Goal: Register for event/course

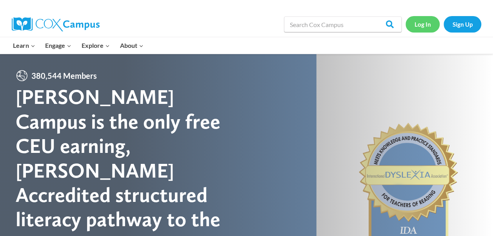
click at [424, 25] on link "Log In" at bounding box center [422, 24] width 34 height 16
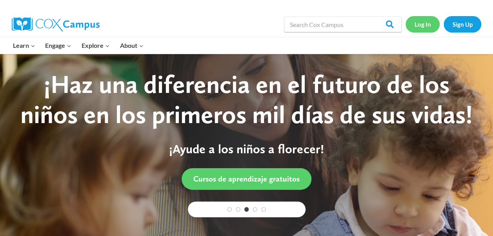
click at [425, 25] on link "Log In" at bounding box center [422, 24] width 34 height 16
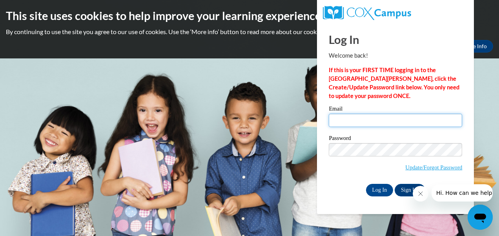
click at [374, 119] on input "Email" at bounding box center [394, 120] width 133 height 13
type input "genadumont@ymail.com"
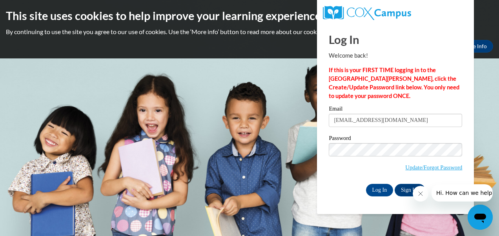
click at [419, 191] on icon "Close message from company" at bounding box center [420, 193] width 6 height 6
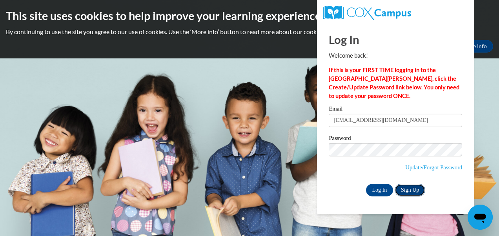
drag, startPoint x: 7, startPoint y: 5, endPoint x: 407, endPoint y: 187, distance: 439.9
click at [407, 187] on link "Sign Up" at bounding box center [409, 190] width 31 height 13
click at [410, 186] on link "Sign Up" at bounding box center [409, 190] width 31 height 13
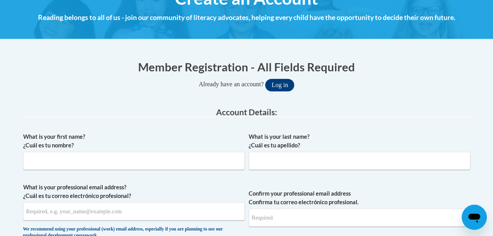
scroll to position [110, 0]
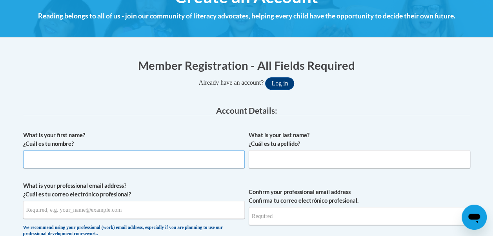
click at [68, 158] on input "What is your first name? ¿Cuál es tu nombre?" at bounding box center [133, 159] width 221 height 18
type input "Gena"
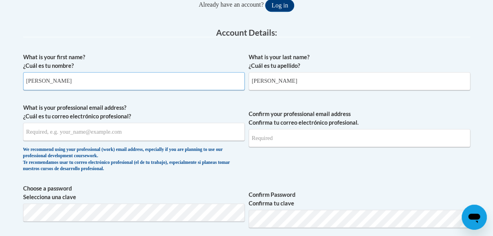
scroll to position [188, 0]
click at [277, 78] on input "Dumont" at bounding box center [358, 81] width 221 height 18
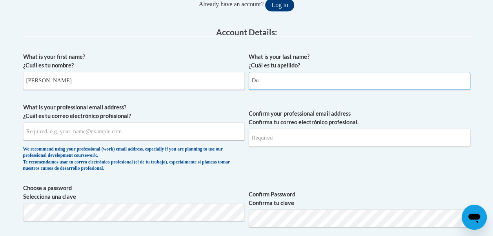
type input "D"
type input "Bolander"
click at [62, 131] on input "What is your professional email address? ¿Cuál es tu correo electrónico profesi…" at bounding box center [133, 131] width 221 height 18
type input "genadumont@ymail.com"
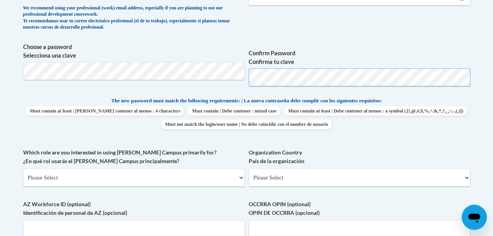
scroll to position [345, 0]
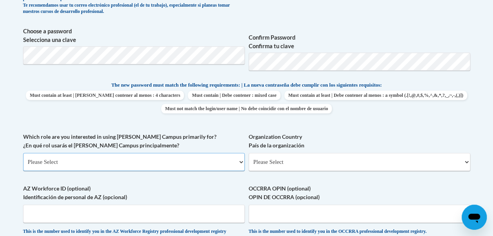
click at [241, 159] on select "Please Select College/University | Colegio/Universidad Community/Nonprofit Part…" at bounding box center [133, 162] width 221 height 18
select select "fbf2d438-af2f-41f8-98f1-81c410e29de3"
click at [23, 153] on select "Please Select College/University | Colegio/Universidad Community/Nonprofit Part…" at bounding box center [133, 162] width 221 height 18
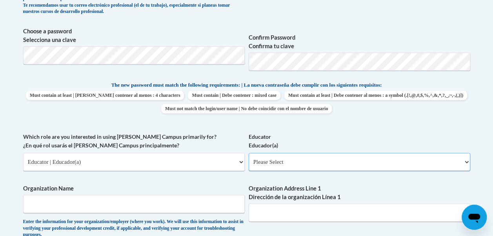
click at [466, 165] on select "Please Select Early Learning/Daycare Teacher/Family Home Care Provider | Maestr…" at bounding box center [358, 162] width 221 height 18
select select "5e2af403-4f2c-4e49-a02f-103e55d7b75b"
click at [248, 153] on select "Please Select Early Learning/Daycare Teacher/Family Home Care Provider | Maestr…" at bounding box center [358, 162] width 221 height 18
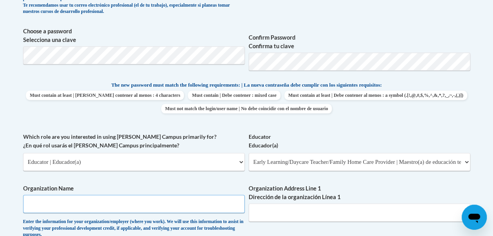
click at [34, 201] on input "Organization Name" at bounding box center [133, 204] width 221 height 18
type input "Bluegrass Academy Child Care"
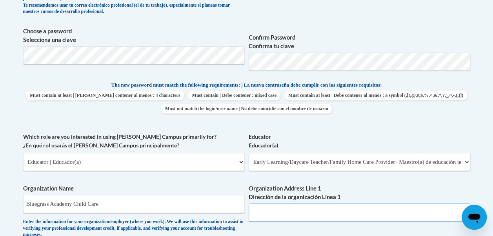
click at [278, 209] on input "Organization Address Line 1 Dirección de la organización Línea 1" at bounding box center [358, 212] width 221 height 18
click at [279, 209] on input "9303" at bounding box center [358, 212] width 221 height 18
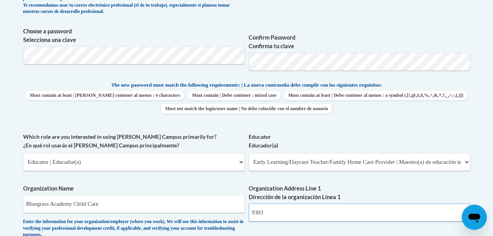
click at [279, 209] on input "9303" at bounding box center [358, 212] width 221 height 18
click at [278, 209] on input "9303" at bounding box center [358, 212] width 221 height 18
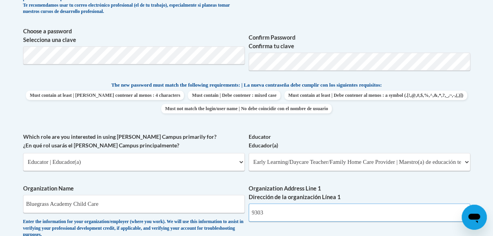
click at [278, 209] on input "9303" at bounding box center [358, 212] width 221 height 18
drag, startPoint x: 278, startPoint y: 209, endPoint x: 293, endPoint y: 221, distance: 18.7
click at [293, 221] on input "9303" at bounding box center [358, 212] width 221 height 18
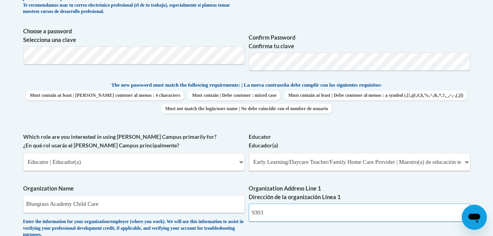
click at [293, 221] on input "9303" at bounding box center [358, 212] width 221 height 18
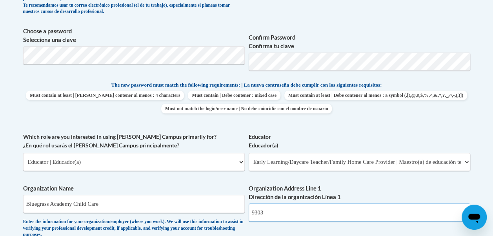
click at [293, 221] on input "9303" at bounding box center [358, 212] width 221 height 18
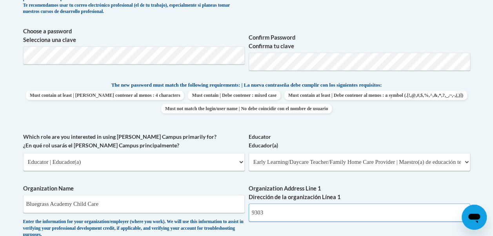
click at [293, 221] on input "9303" at bounding box center [358, 212] width 221 height 18
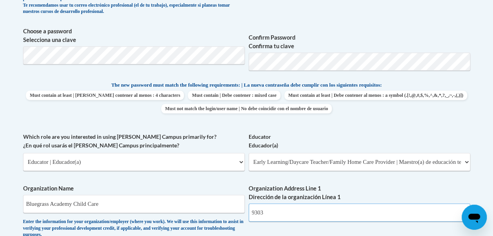
click at [293, 221] on input "9303" at bounding box center [358, 212] width 221 height 18
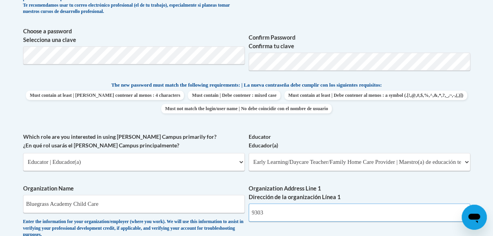
click at [293, 221] on input "9303" at bounding box center [358, 212] width 221 height 18
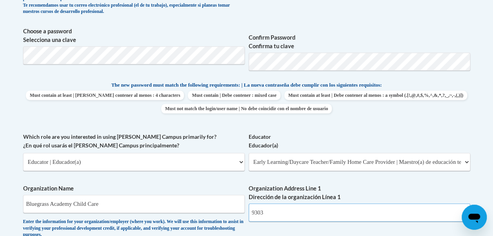
click at [293, 221] on input "9303" at bounding box center [358, 212] width 221 height 18
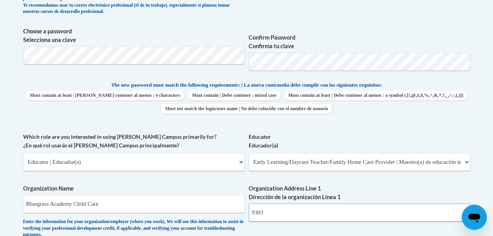
click at [293, 221] on input "9303" at bounding box center [358, 212] width 221 height 18
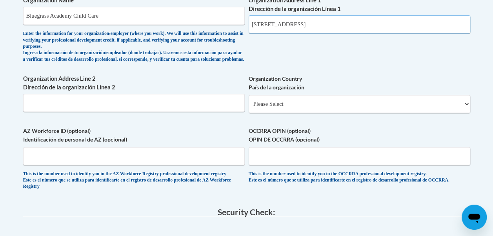
scroll to position [549, 0]
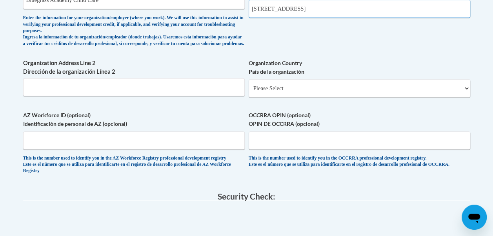
type input "9303 hurstbourne park blvd."
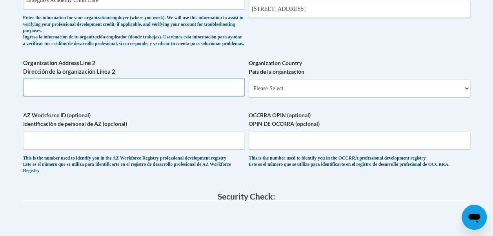
click at [131, 91] on input "Organization Address Line 2 Dirección de la organización Línea 2" at bounding box center [133, 87] width 221 height 18
type input "Louisville, KY 40220"
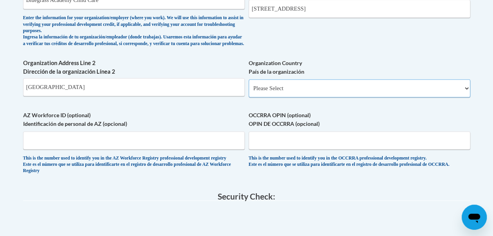
click at [459, 95] on select "Please Select United States | Estados Unidos Outside of the United States | Fue…" at bounding box center [358, 88] width 221 height 18
select select "ad49bcad-a171-4b2e-b99c-48b446064914"
click at [248, 85] on select "Please Select United States | Estados Unidos Outside of the United States | Fue…" at bounding box center [358, 88] width 221 height 18
select select
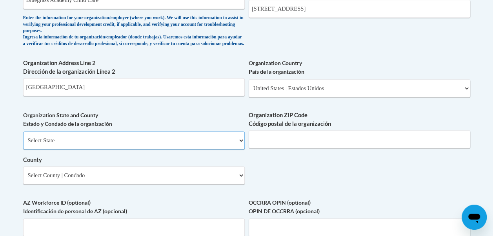
click at [240, 146] on select "Select State Alabama Alaska Arizona Arkansas California Colorado Connecticut De…" at bounding box center [133, 140] width 221 height 18
select select "Kentucky"
click at [23, 137] on select "Select State Alabama Alaska Arizona Arkansas California Colorado Connecticut De…" at bounding box center [133, 140] width 221 height 18
click at [242, 182] on select "Select County Adair Allen Anderson Ballard Barren Bath Bell Boone Bourbon Boyd …" at bounding box center [133, 175] width 221 height 18
select select "Jefferson"
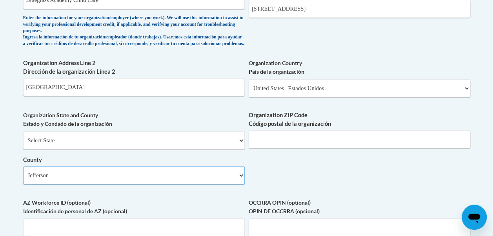
click at [23, 172] on select "Select County Adair Allen Anderson Ballard Barren Bath Bell Boone Bourbon Boyd …" at bounding box center [133, 175] width 221 height 18
click at [78, 93] on input "Louisville, KY 40220" at bounding box center [133, 87] width 221 height 18
type input "Louisville"
click at [368, 141] on input "Organization ZIP Code Código postal de la organización" at bounding box center [358, 139] width 221 height 18
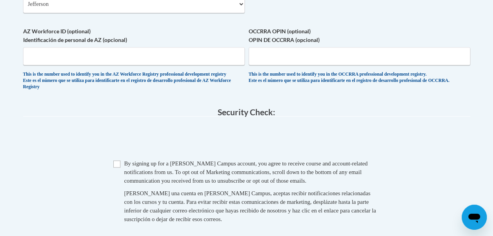
scroll to position [721, 0]
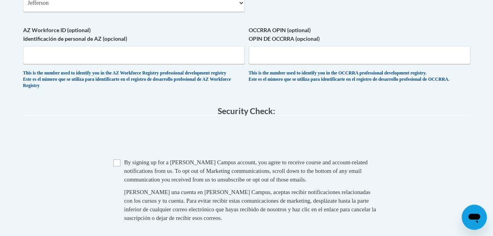
type input "40220"
click at [118, 166] on input "Checkbox" at bounding box center [116, 162] width 7 height 7
checkbox input "true"
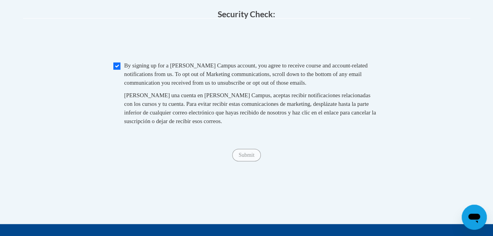
scroll to position [820, 0]
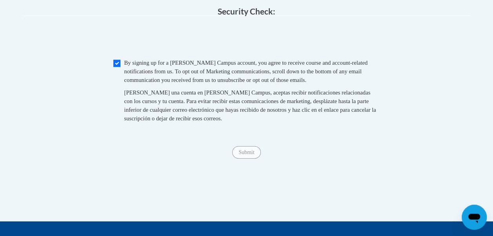
click at [240, 155] on span "Submit" at bounding box center [246, 152] width 28 height 6
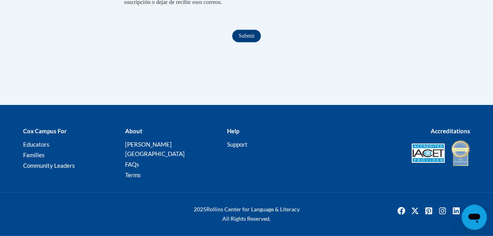
scroll to position [947, 0]
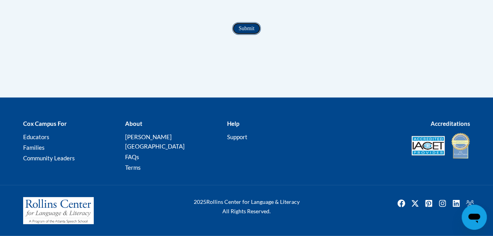
click at [241, 35] on input "Submit" at bounding box center [246, 28] width 28 height 13
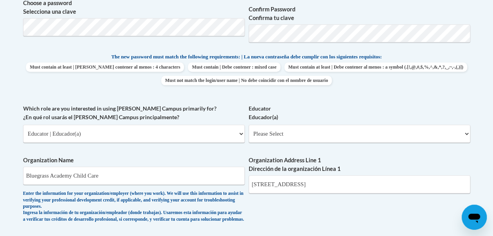
scroll to position [305, 0]
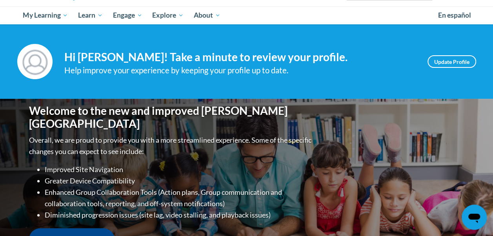
scroll to position [78, 0]
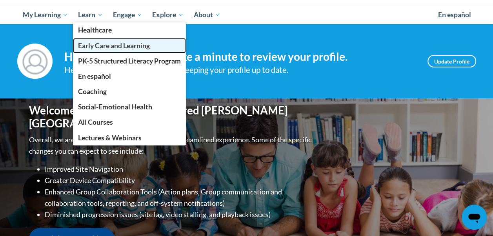
click at [108, 46] on span "Early Care and Learning" at bounding box center [114, 46] width 72 height 8
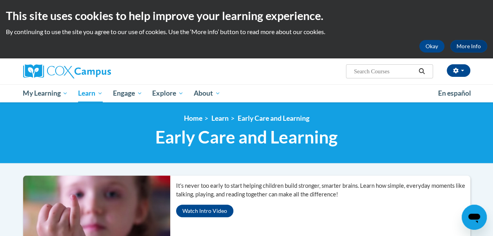
click at [379, 67] on input "Search..." at bounding box center [384, 71] width 63 height 9
type input "power of language for infants and toddlers"
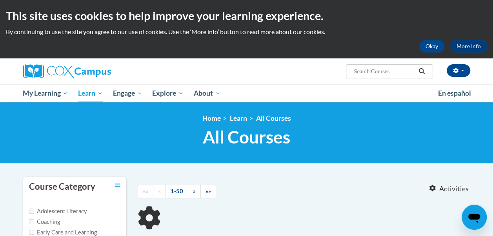
type input "power of language for infants and toddlers"
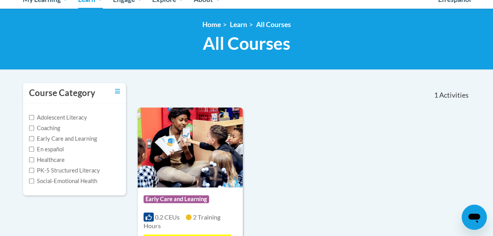
scroll to position [94, 0]
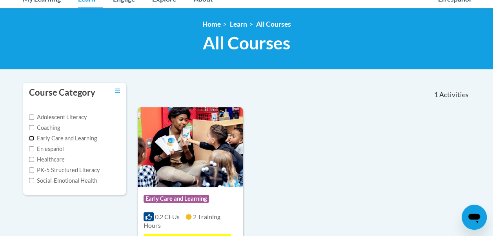
click at [30, 138] on input "Early Care and Learning" at bounding box center [31, 138] width 5 height 5
checkbox input "true"
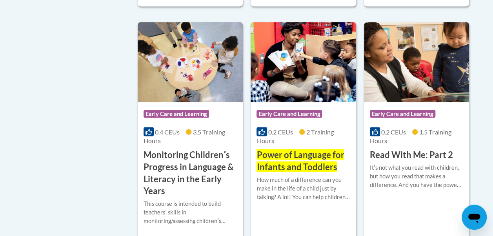
scroll to position [658, 0]
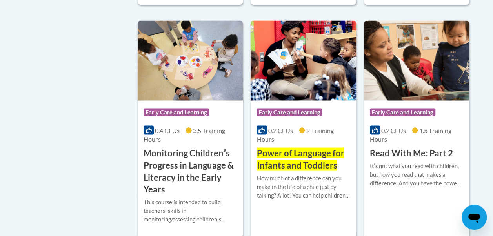
click at [310, 154] on span "Power of Language for Infants and Toddlers" at bounding box center [299, 158] width 87 height 23
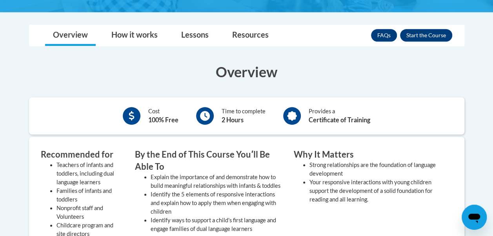
scroll to position [230, 0]
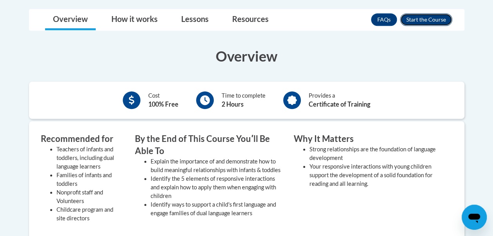
click at [421, 18] on button "Enroll" at bounding box center [426, 19] width 52 height 13
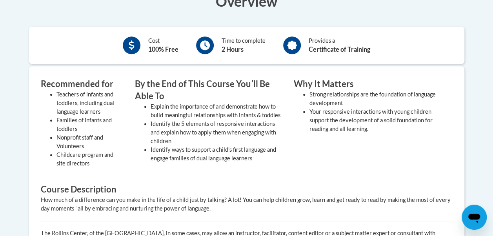
scroll to position [269, 0]
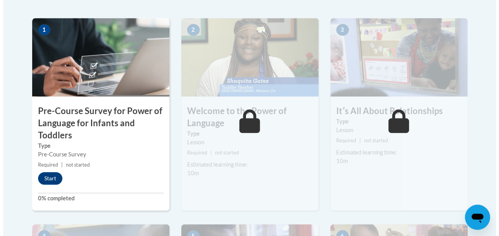
scroll to position [267, 0]
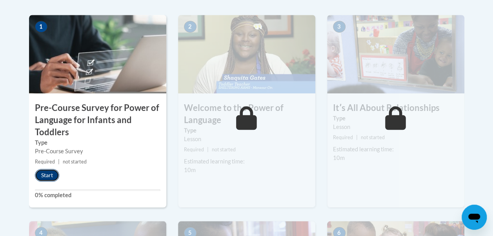
click at [45, 176] on button "Start" at bounding box center [47, 175] width 24 height 13
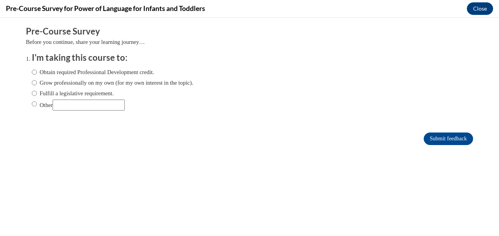
scroll to position [0, 0]
click at [32, 72] on input "Obtain required Professional Development credit." at bounding box center [34, 72] width 5 height 9
radio input "true"
click at [441, 141] on input "Submit feedback" at bounding box center [447, 138] width 49 height 13
click at [441, 139] on input "Submit feedback" at bounding box center [447, 138] width 49 height 13
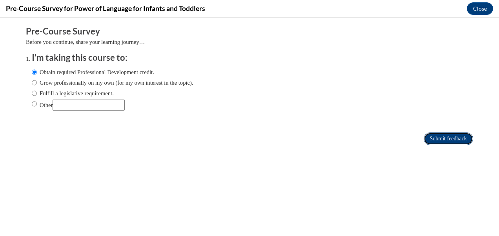
click at [437, 135] on input "Submit feedback" at bounding box center [447, 138] width 49 height 13
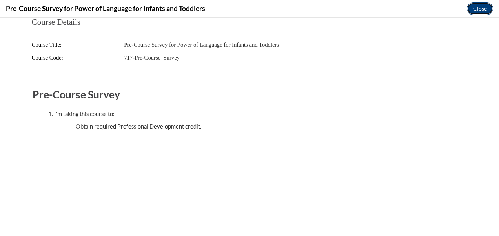
click at [476, 9] on button "Close" at bounding box center [479, 8] width 26 height 13
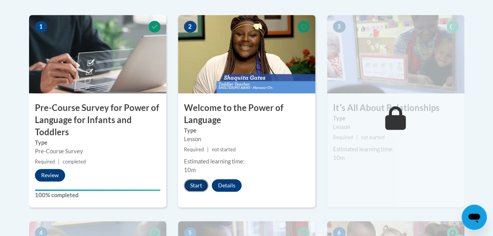
click at [194, 186] on button "Start" at bounding box center [196, 185] width 24 height 13
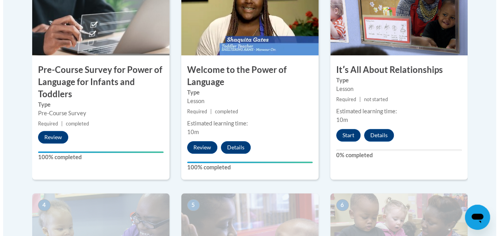
scroll to position [303, 0]
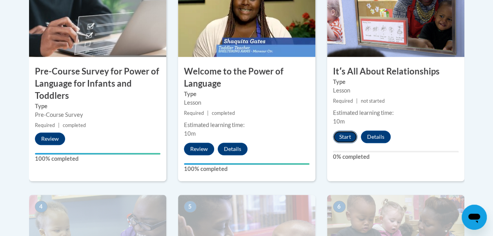
click at [343, 138] on button "Start" at bounding box center [345, 137] width 24 height 13
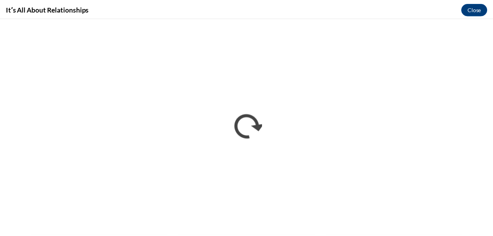
scroll to position [0, 0]
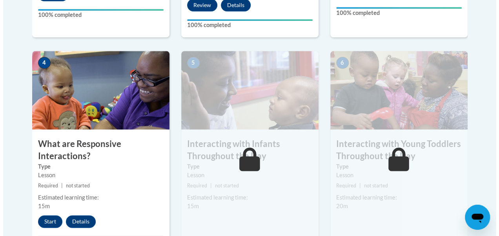
scroll to position [455, 0]
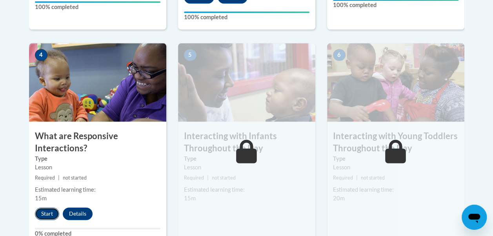
click at [43, 214] on button "Start" at bounding box center [47, 213] width 24 height 13
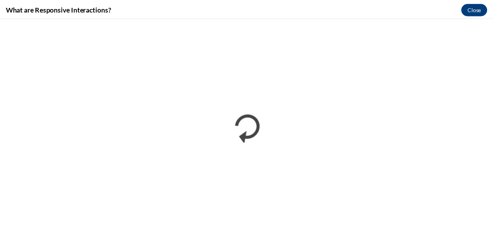
scroll to position [0, 0]
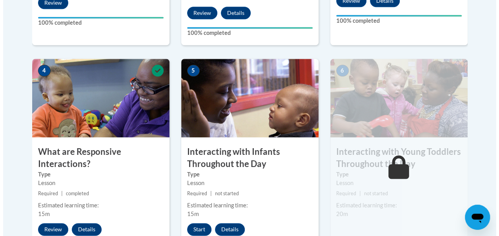
scroll to position [455, 0]
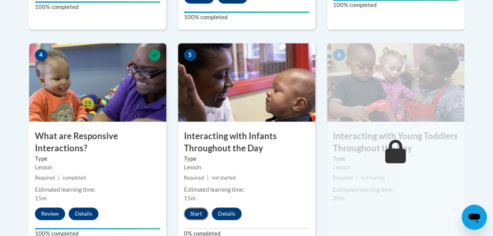
click at [197, 212] on button "Start" at bounding box center [196, 213] width 24 height 13
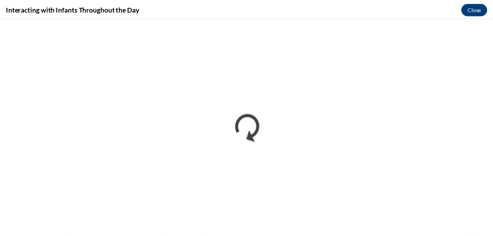
scroll to position [0, 0]
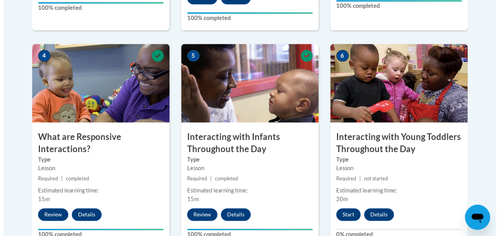
scroll to position [455, 0]
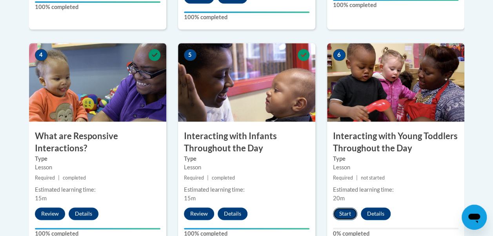
click at [342, 212] on button "Start" at bounding box center [345, 213] width 24 height 13
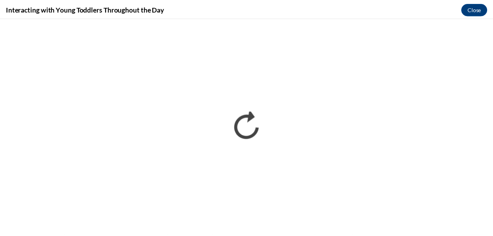
scroll to position [0, 0]
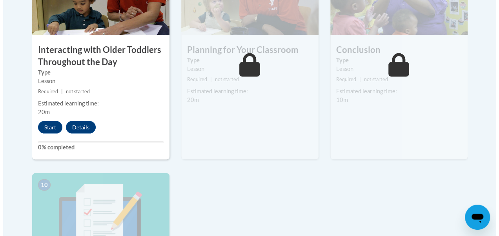
scroll to position [768, 0]
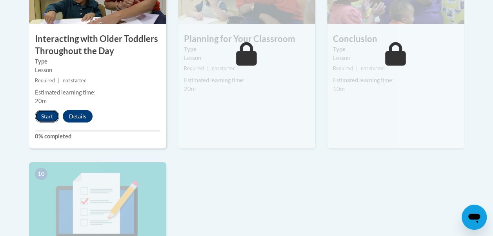
click at [49, 110] on button "Start" at bounding box center [47, 116] width 24 height 13
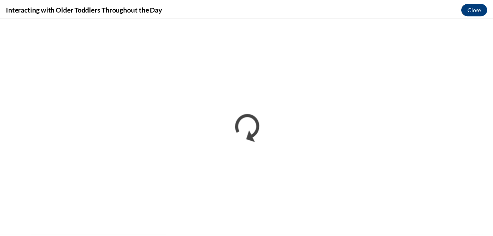
scroll to position [0, 0]
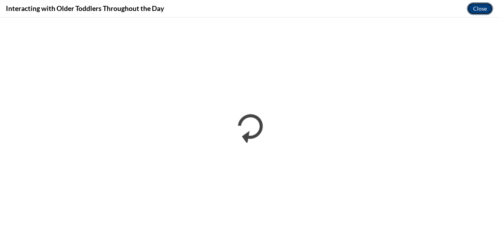
click at [482, 7] on button "Close" at bounding box center [479, 8] width 26 height 13
